Goal: Transaction & Acquisition: Purchase product/service

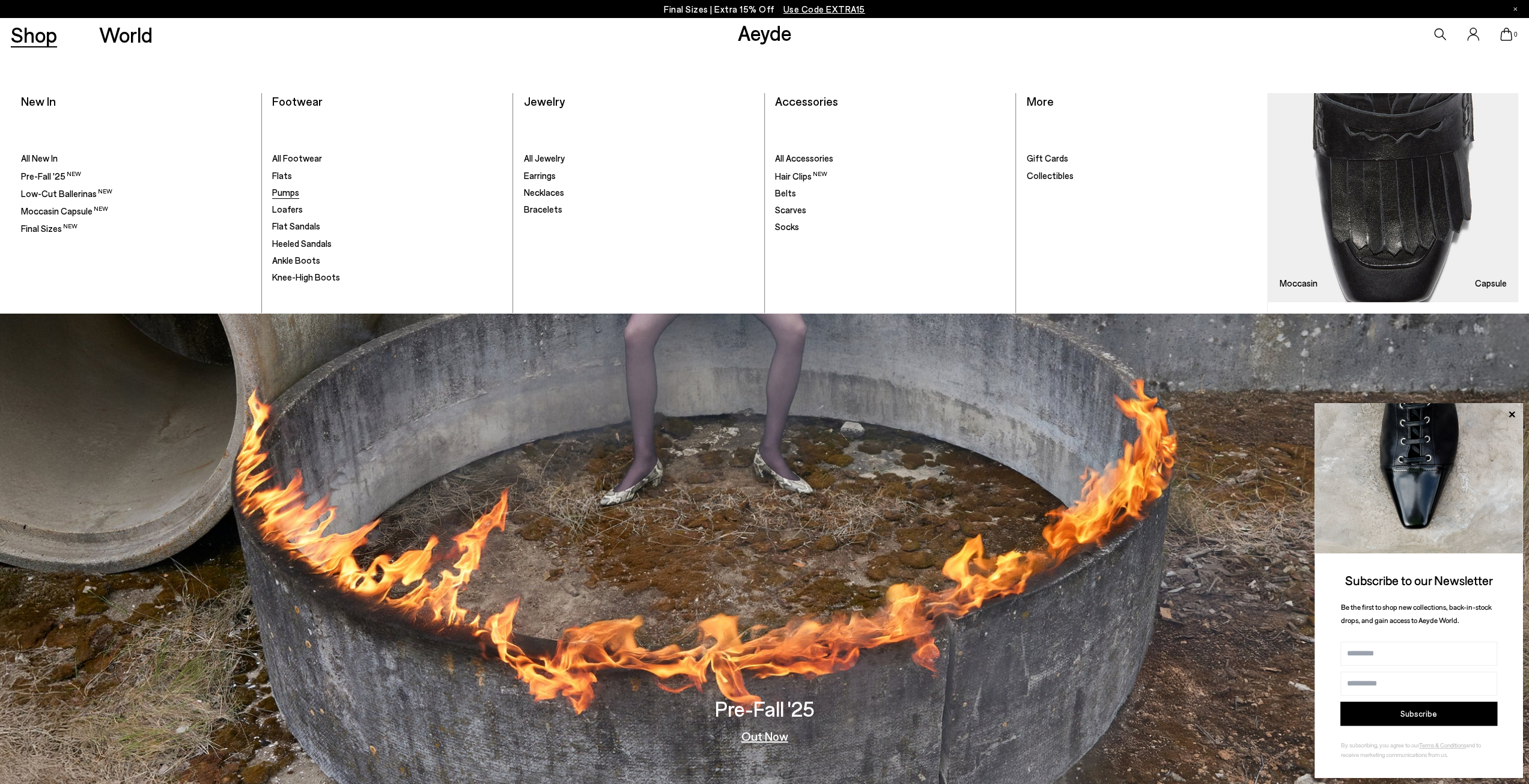
click at [288, 195] on span "Pumps" at bounding box center [286, 192] width 27 height 11
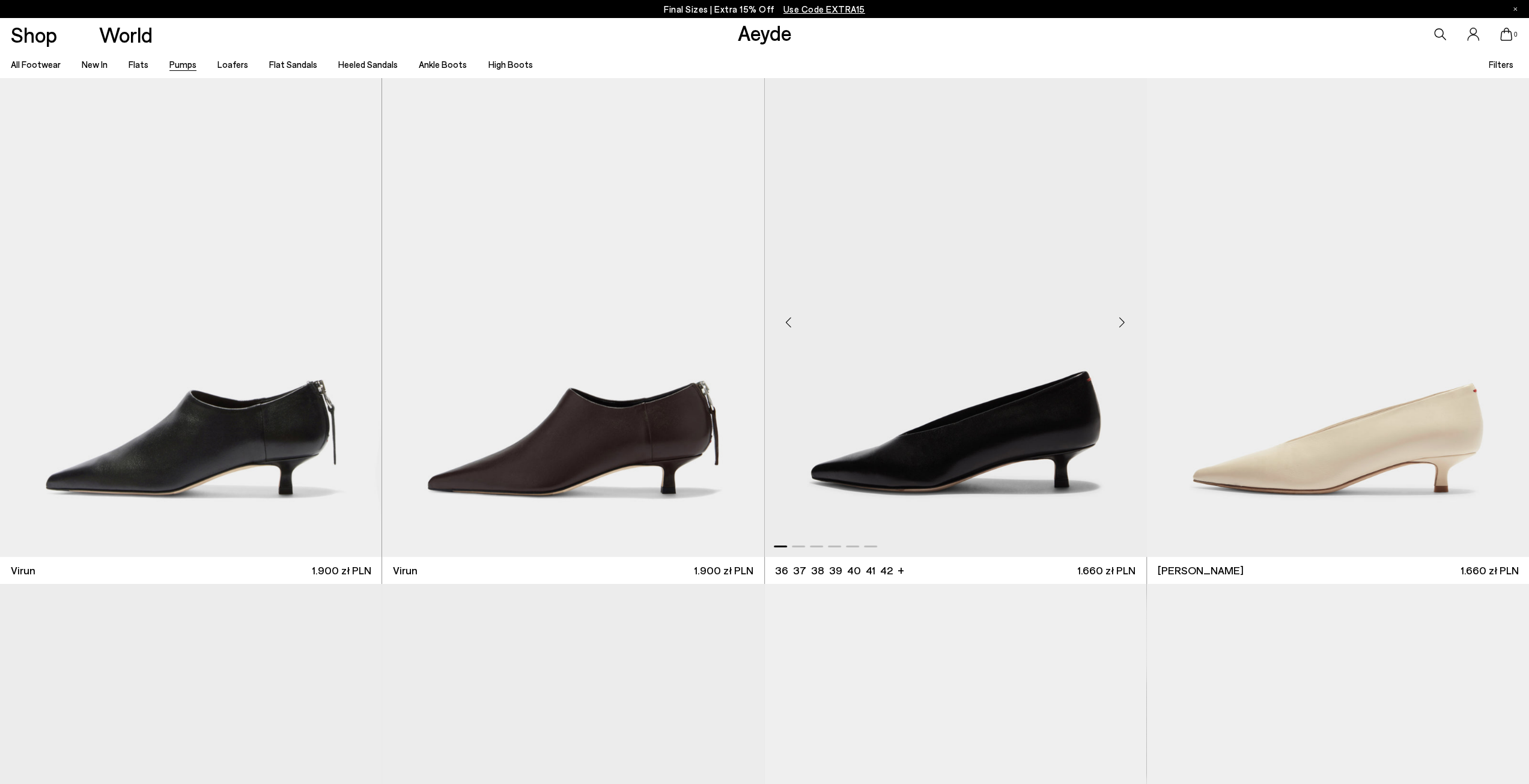
click at [924, 403] on img "1 / 6" at bounding box center [955, 317] width 382 height 479
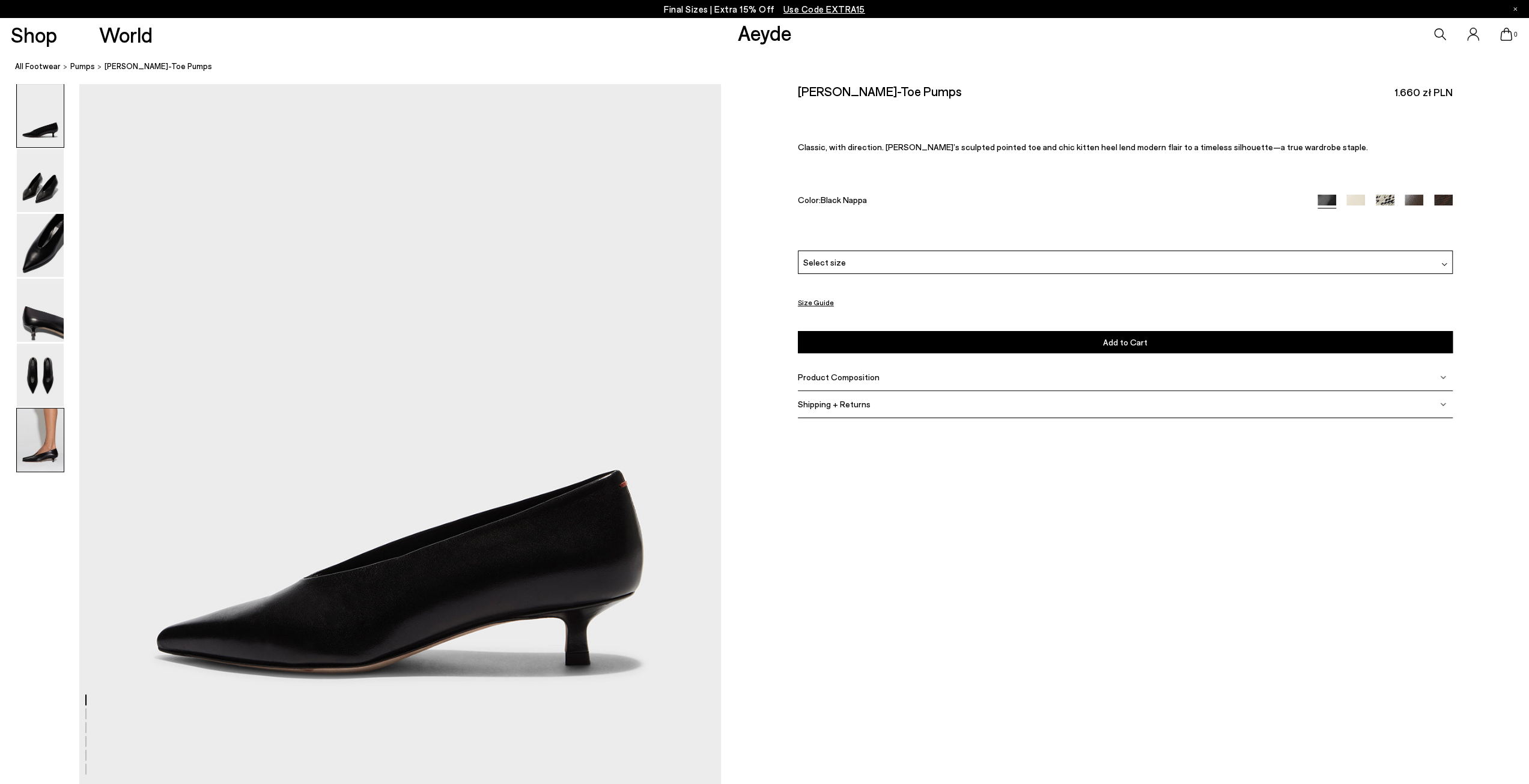
click at [43, 428] on img at bounding box center [40, 440] width 47 height 63
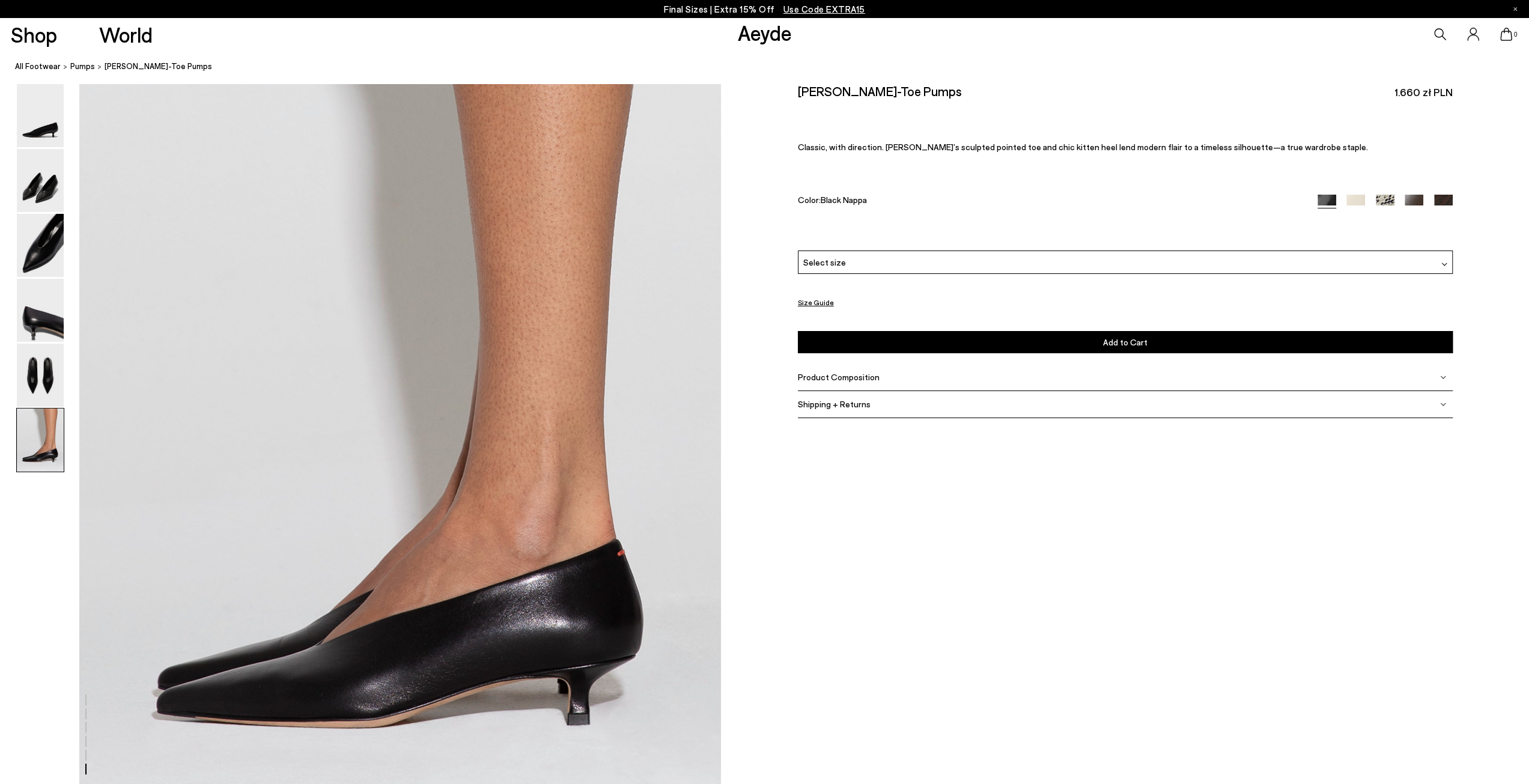
scroll to position [4198, 0]
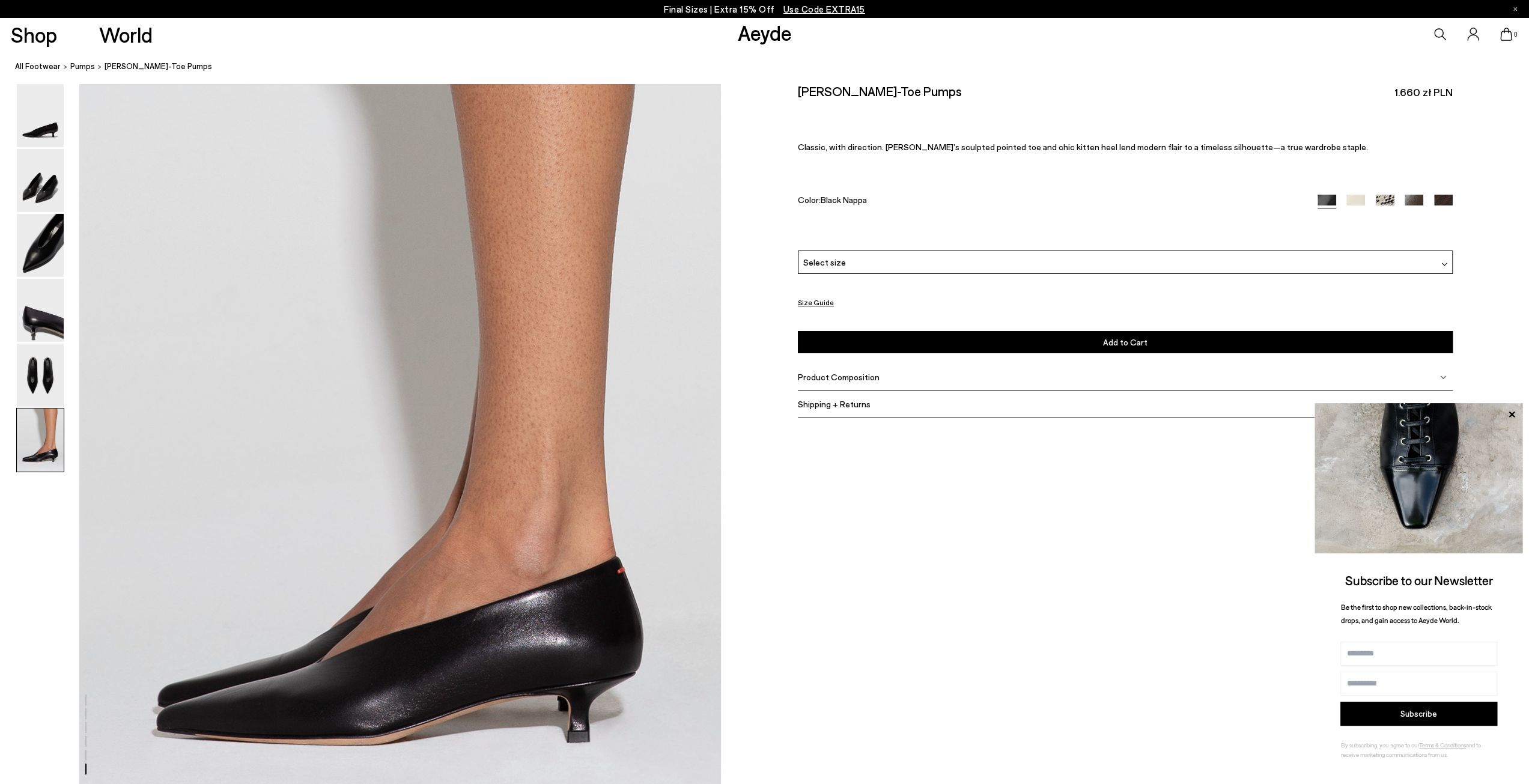
click at [1415, 198] on img at bounding box center [1414, 203] width 19 height 19
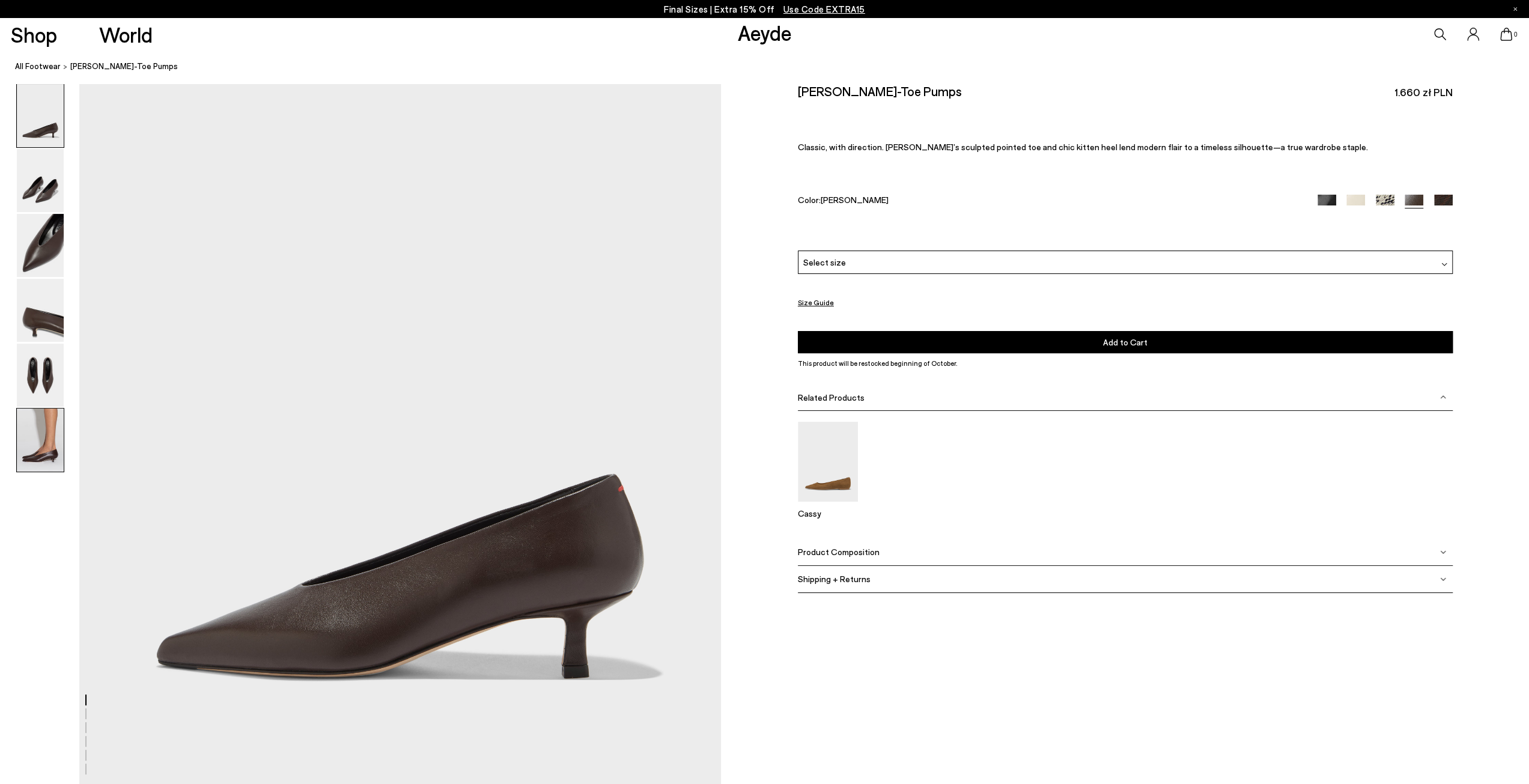
click at [48, 436] on img at bounding box center [40, 440] width 47 height 63
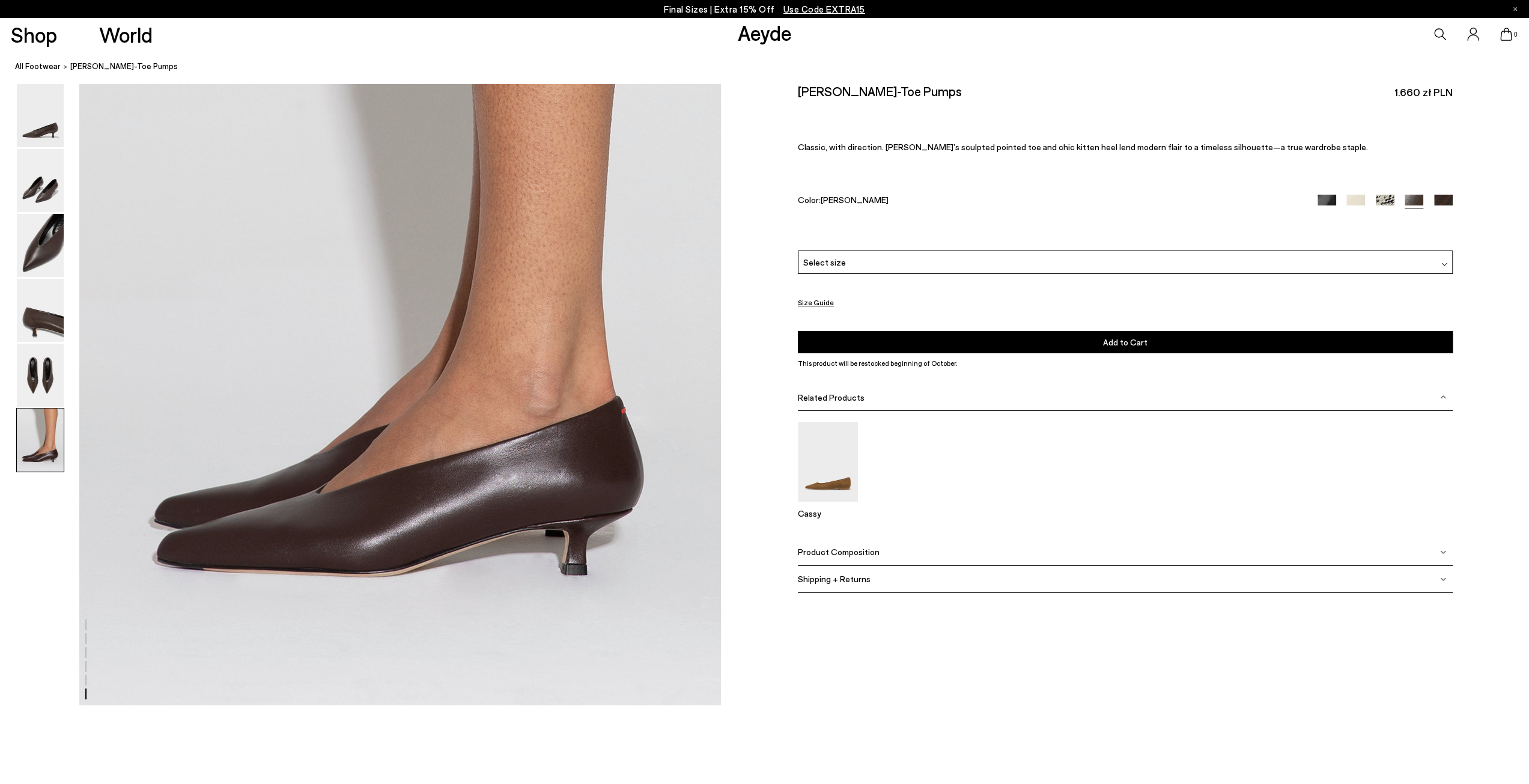
scroll to position [4439, 0]
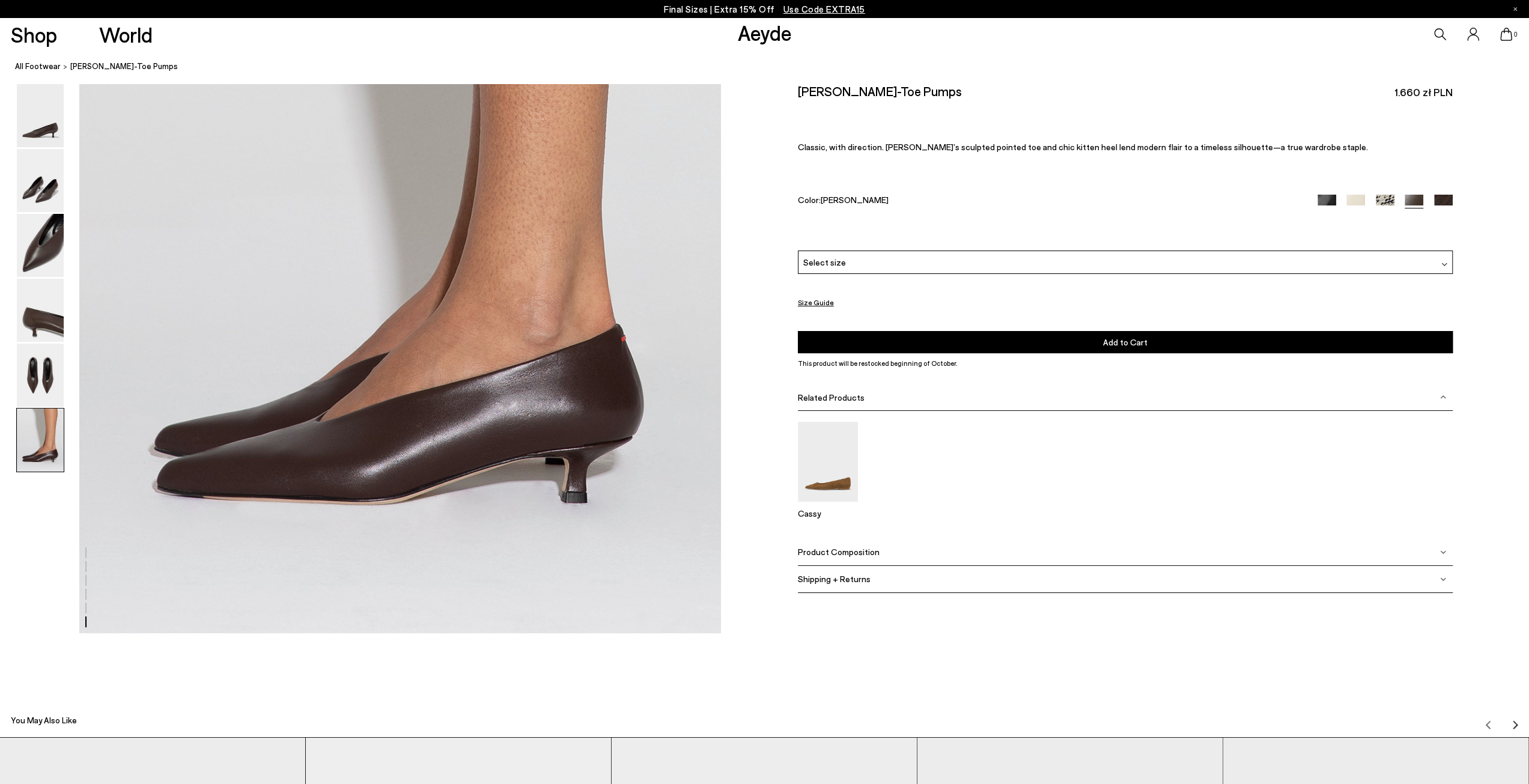
click at [37, 375] on img at bounding box center [40, 375] width 47 height 63
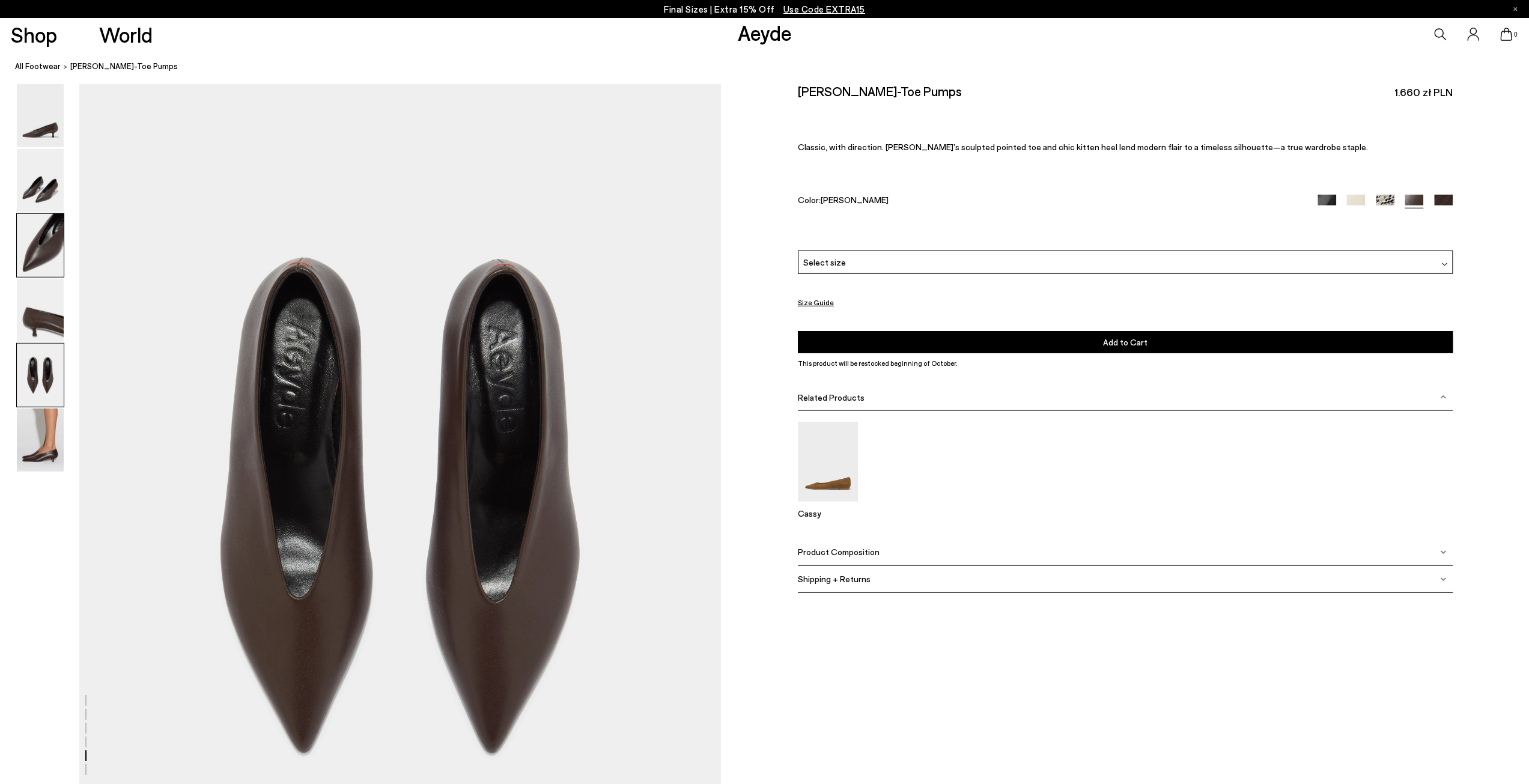
scroll to position [3276, 0]
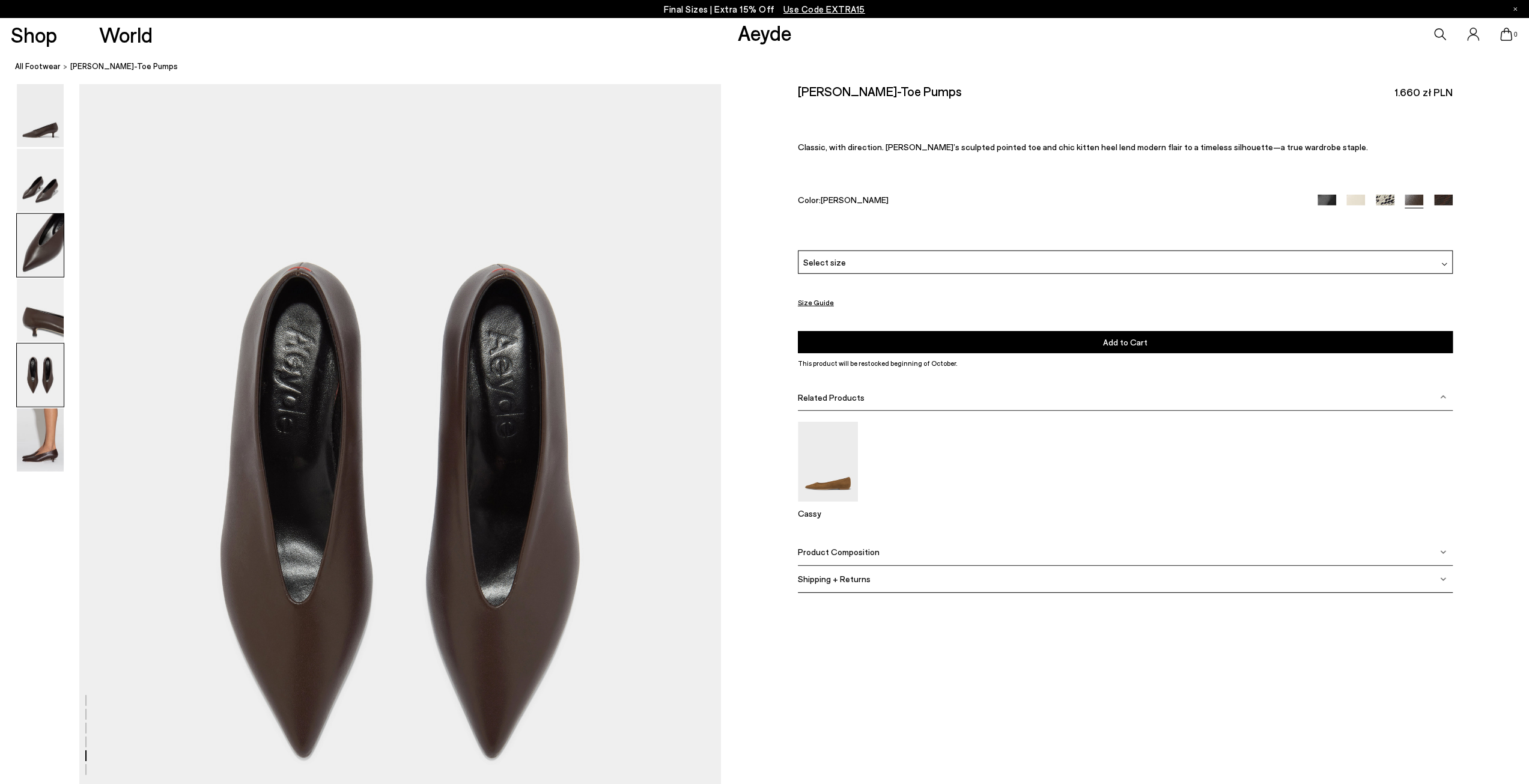
click at [36, 248] on img at bounding box center [40, 246] width 47 height 63
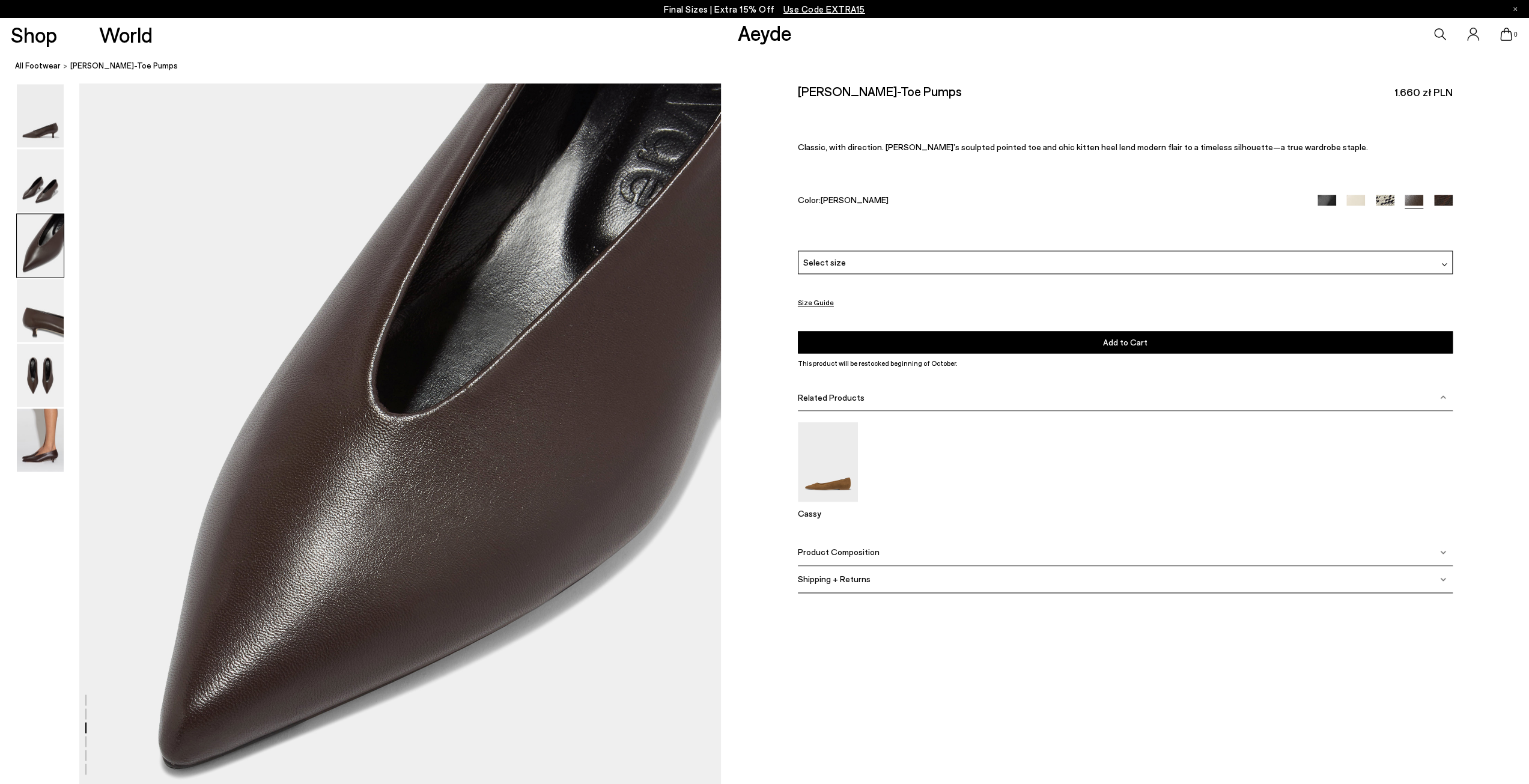
scroll to position [1560, 0]
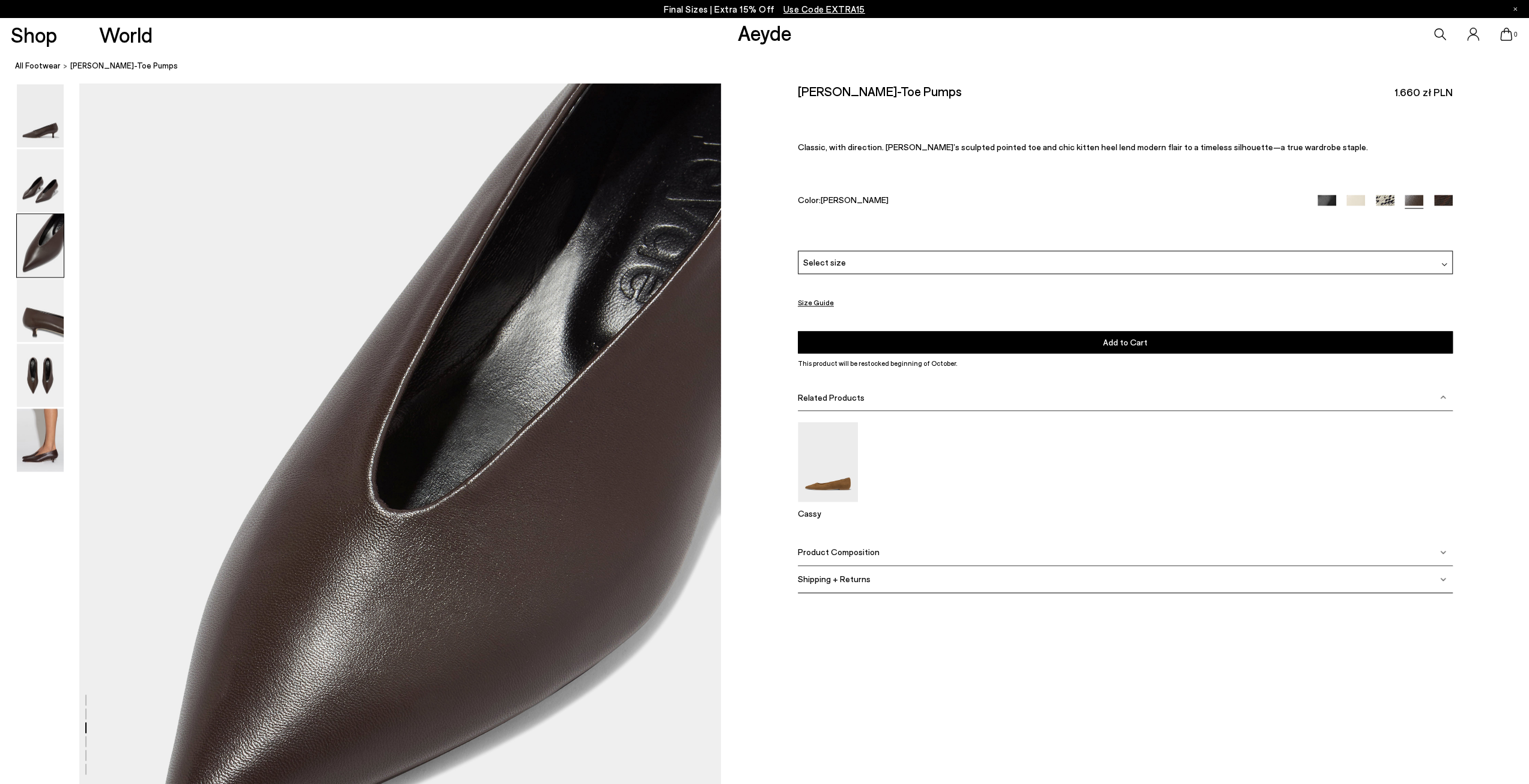
click at [1319, 198] on img at bounding box center [1326, 203] width 19 height 19
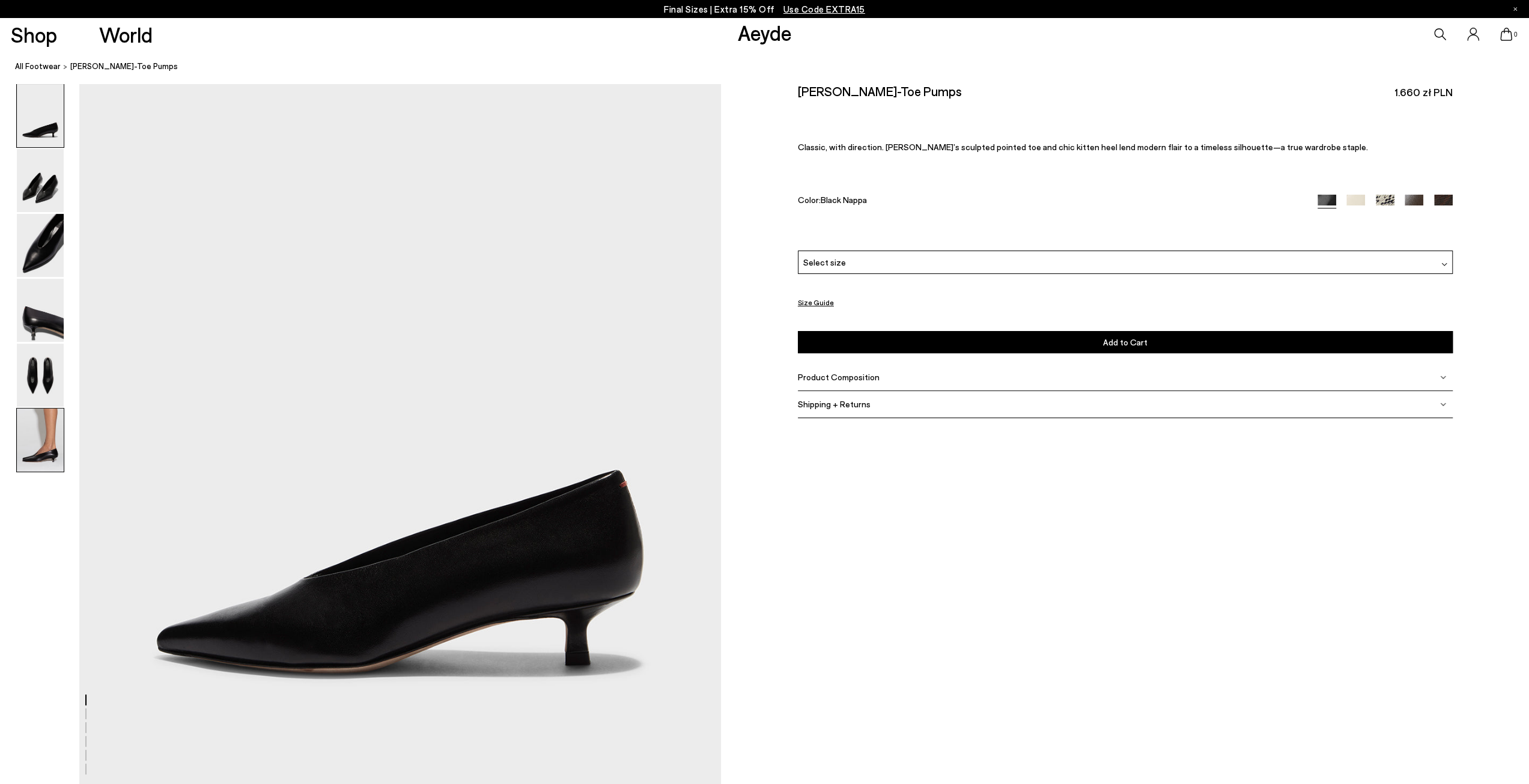
click at [43, 449] on img at bounding box center [40, 440] width 47 height 63
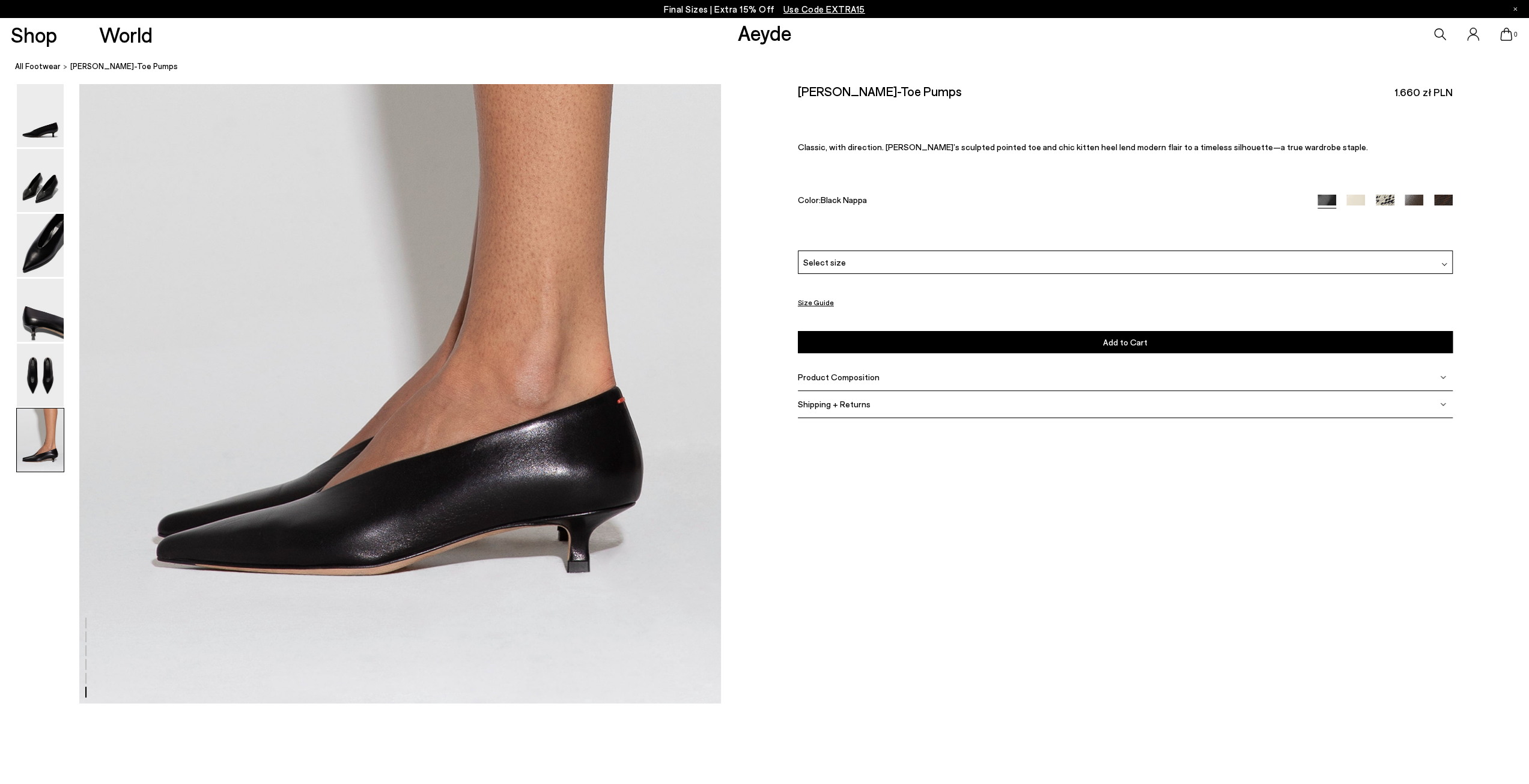
scroll to position [4276, 0]
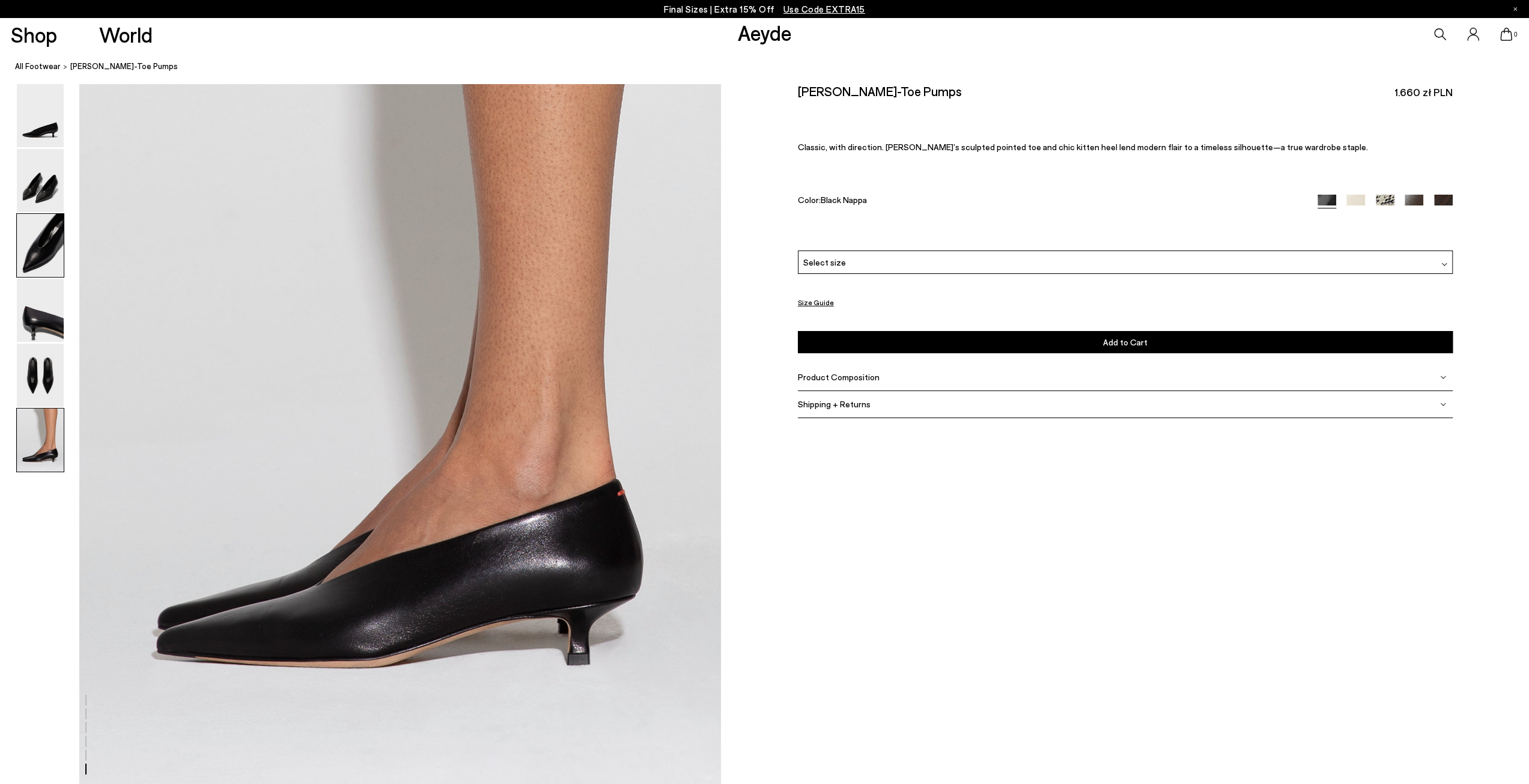
click at [51, 248] on img at bounding box center [40, 246] width 47 height 63
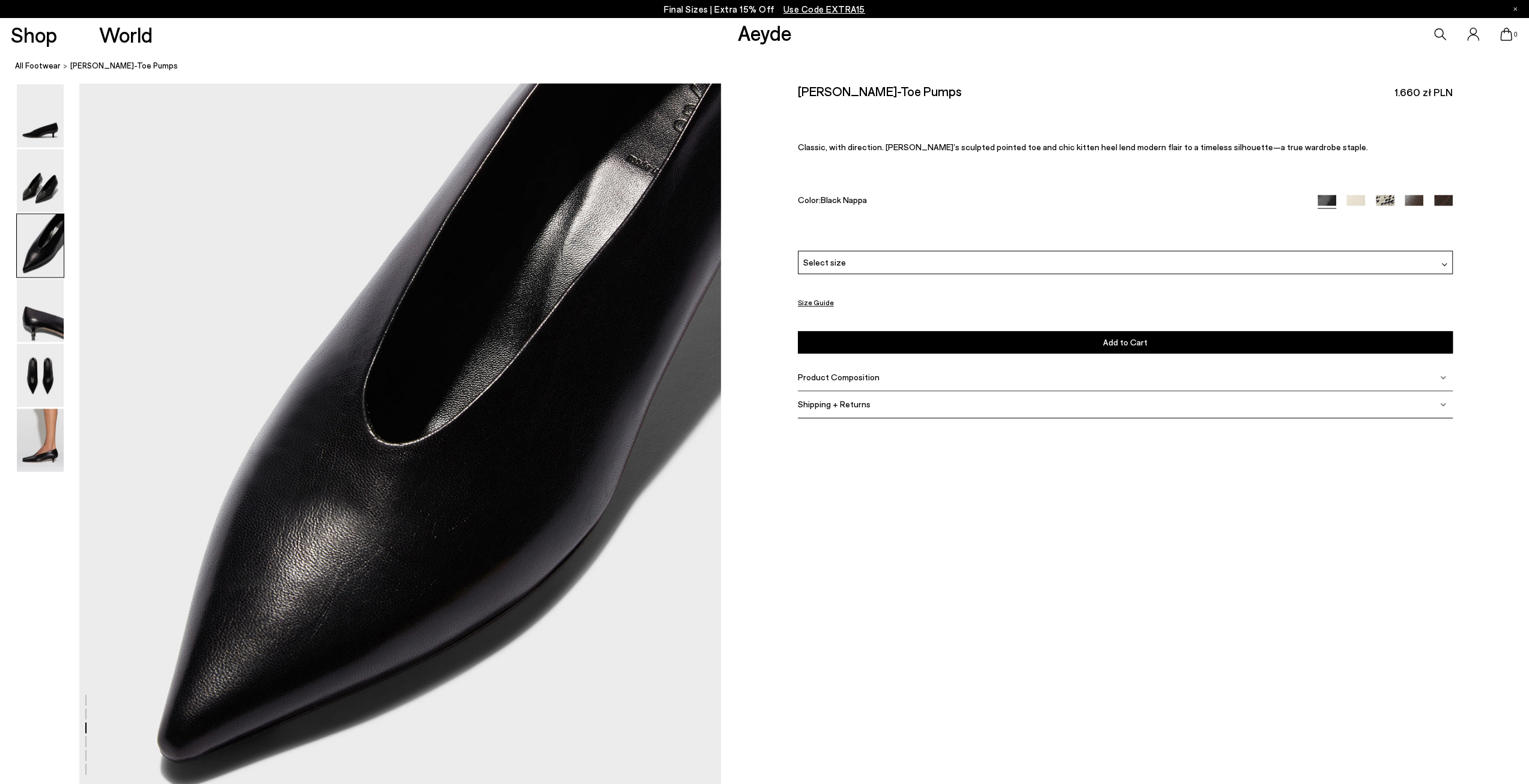
scroll to position [1741, 0]
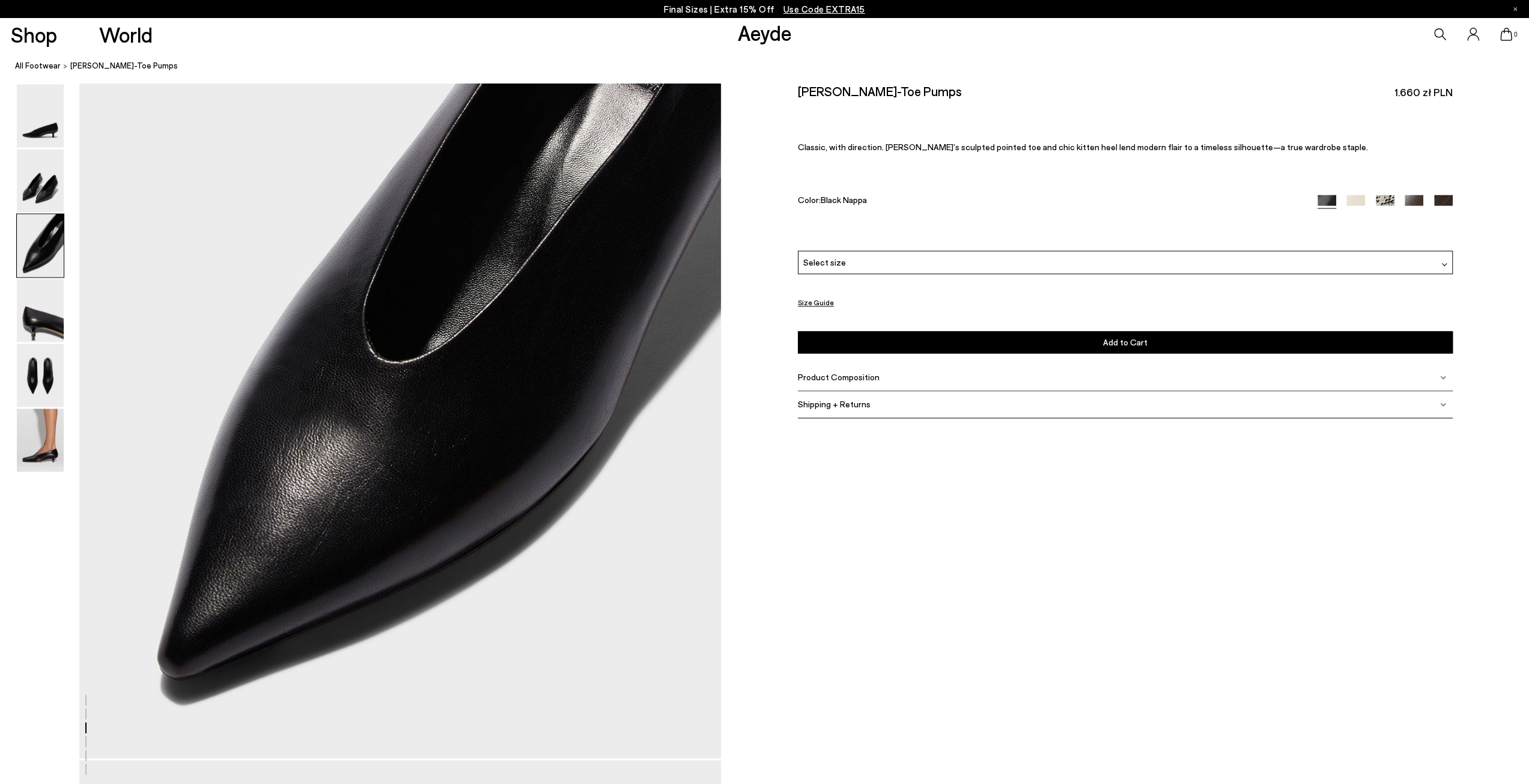
click at [1417, 195] on img at bounding box center [1414, 203] width 19 height 19
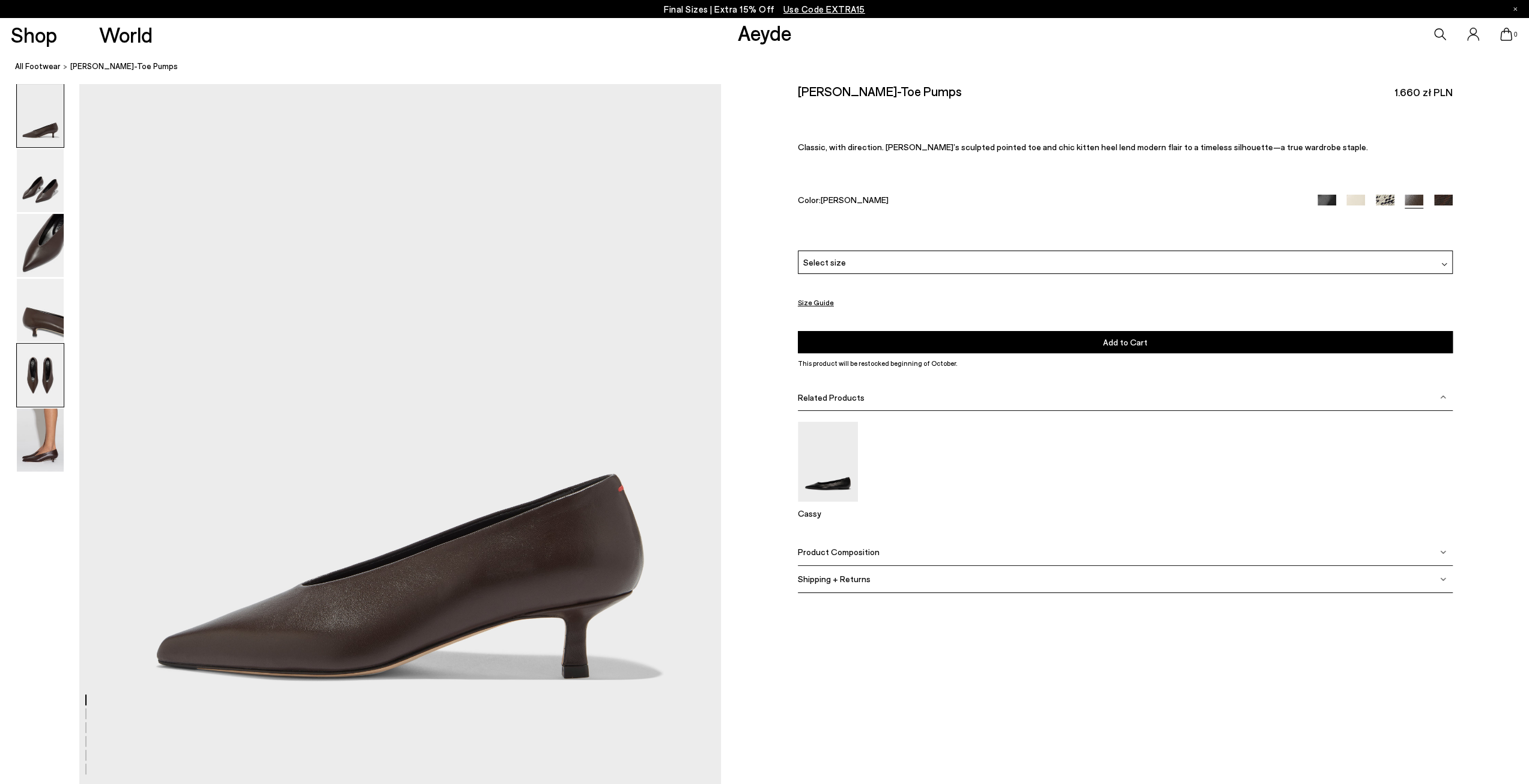
click at [41, 383] on img at bounding box center [40, 375] width 47 height 63
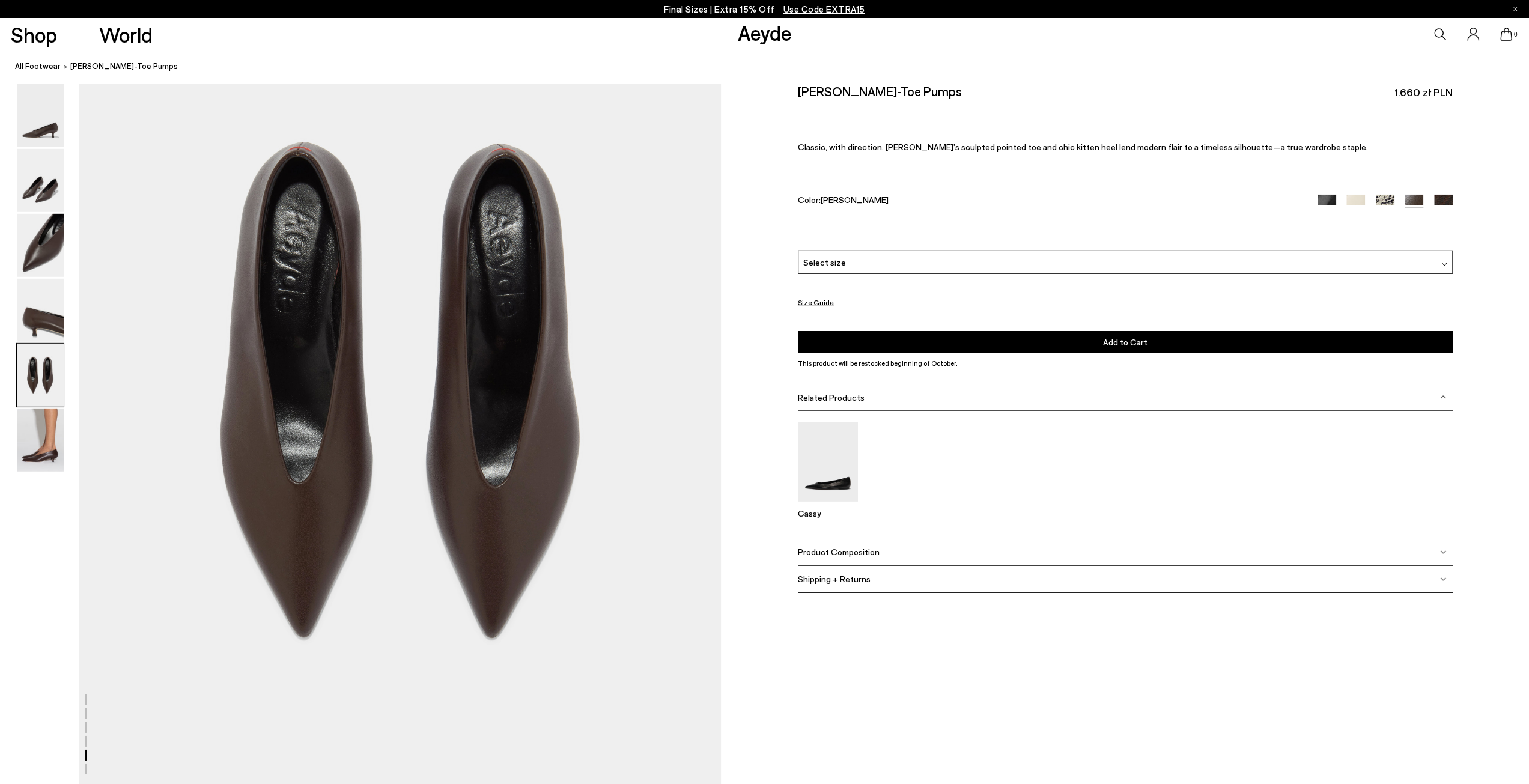
scroll to position [3379, 0]
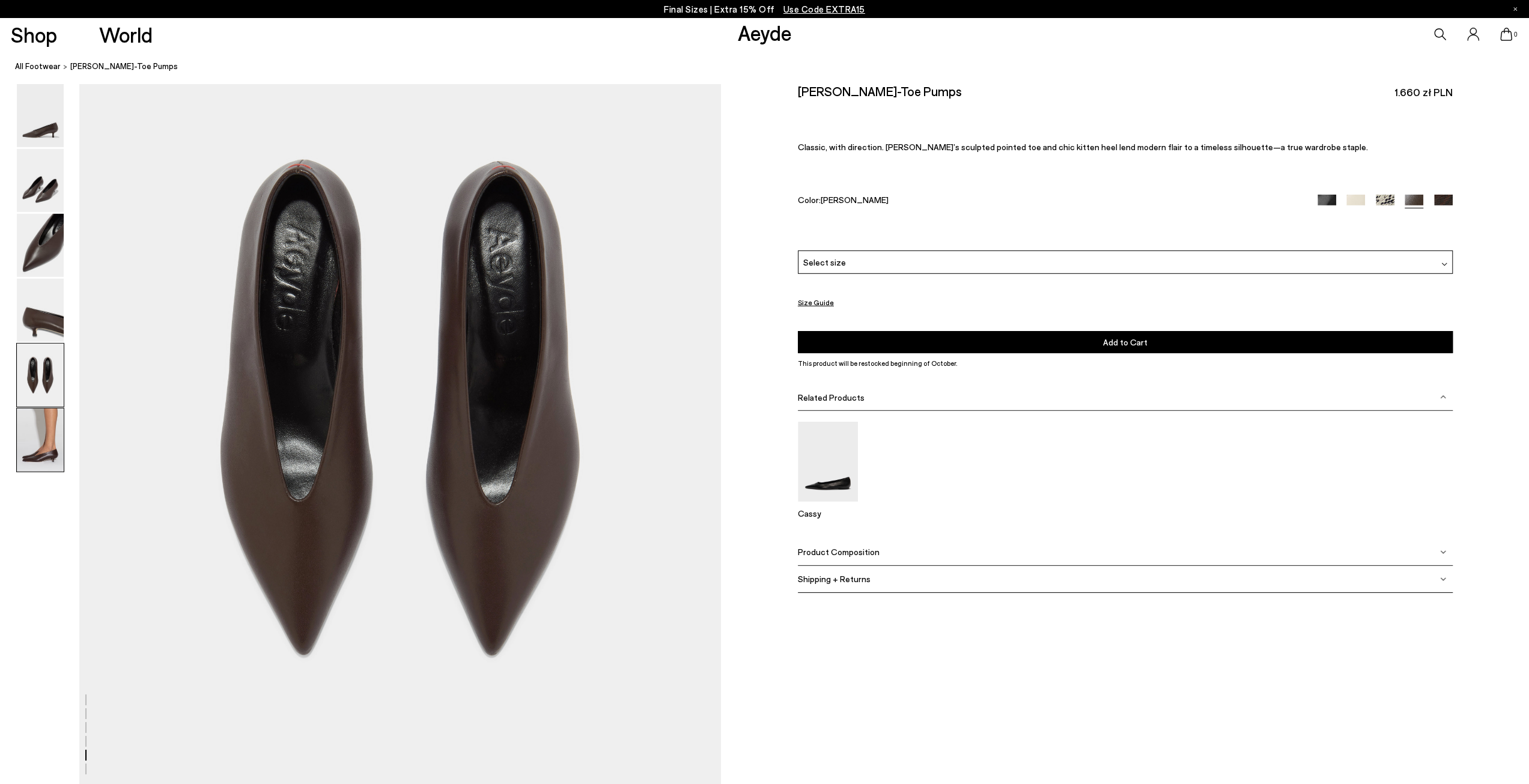
click at [40, 442] on img at bounding box center [40, 440] width 47 height 63
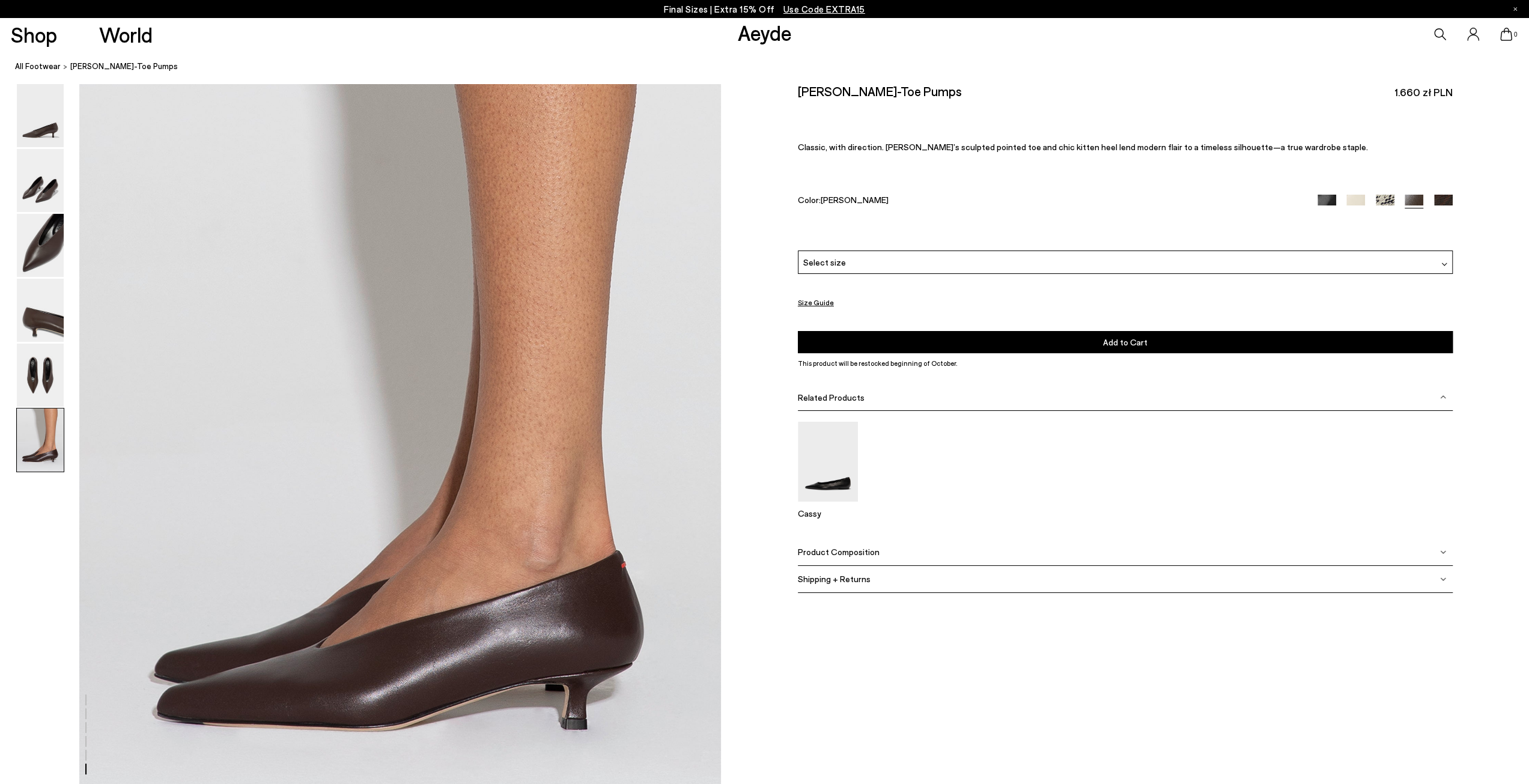
scroll to position [4216, 0]
